Goal: Information Seeking & Learning: Learn about a topic

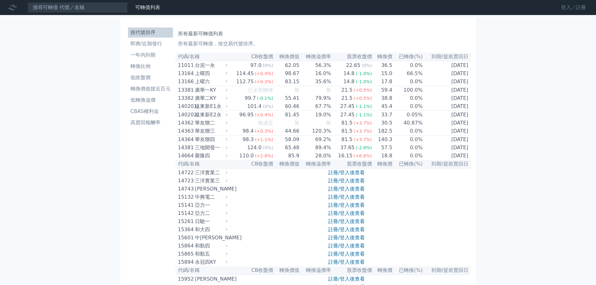
click at [567, 8] on link "登入／註冊" at bounding box center [573, 8] width 35 height 10
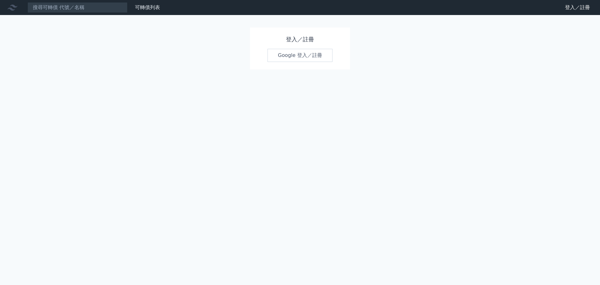
click at [314, 60] on link "Google 登入／註冊" at bounding box center [300, 55] width 65 height 13
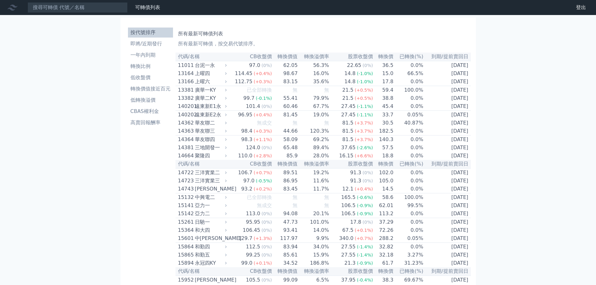
click at [160, 44] on li "即將/近期發行" at bounding box center [150, 44] width 45 height 8
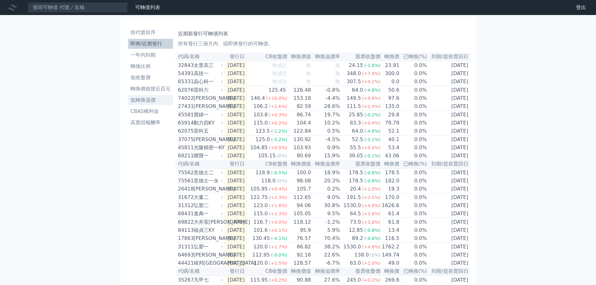
click at [153, 101] on li "低轉換溢價" at bounding box center [150, 100] width 45 height 8
